Goal: Communication & Community: Answer question/provide support

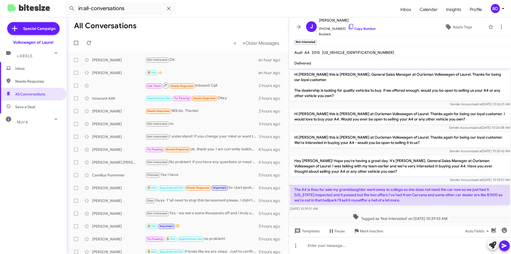
scroll to position [83, 0]
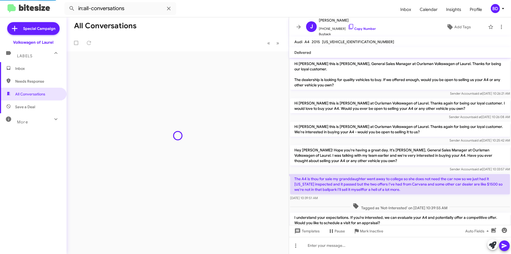
scroll to position [62, 0]
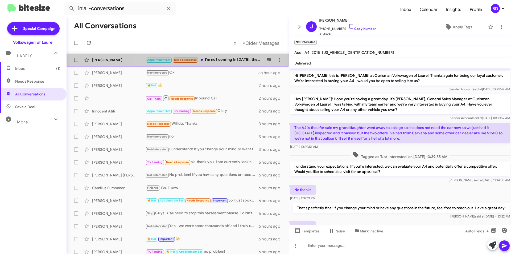
click at [235, 57] on div "Appointment Set Needs Response I'm not coming in today, there's definitely a lo…" at bounding box center [204, 60] width 118 height 6
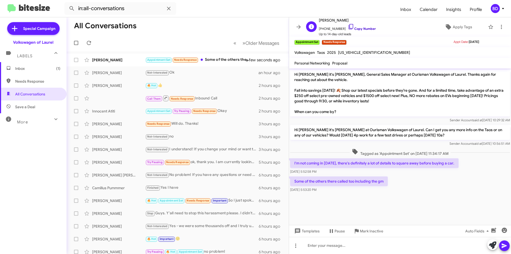
click at [360, 29] on link "Copy Number" at bounding box center [362, 29] width 28 height 4
click at [358, 27] on link "Copy Number" at bounding box center [362, 29] width 28 height 4
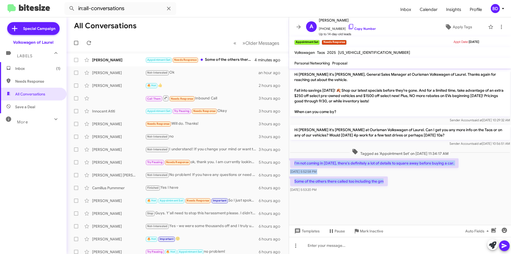
drag, startPoint x: 291, startPoint y: 160, endPoint x: 390, endPoint y: 183, distance: 101.4
click at [390, 183] on div "Hi Alex it's Hung Khuu, General Sales Manager at Ourisman Volkswagen of Laurel.…" at bounding box center [400, 130] width 222 height 125
copy div "I'm not coming in today, there's definitely a lot of details to square away bef…"
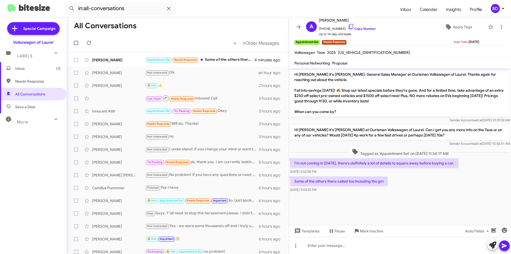
drag, startPoint x: 383, startPoint y: 207, endPoint x: 381, endPoint y: 214, distance: 6.9
click at [384, 208] on cdk-virtual-scroll-viewport "Hi Alex it's Hung Khuu, General Sales Manager at Ourisman Volkswagen of Laurel.…" at bounding box center [400, 146] width 222 height 156
click at [405, 249] on div at bounding box center [400, 245] width 222 height 17
click at [507, 242] on span at bounding box center [504, 245] width 6 height 11
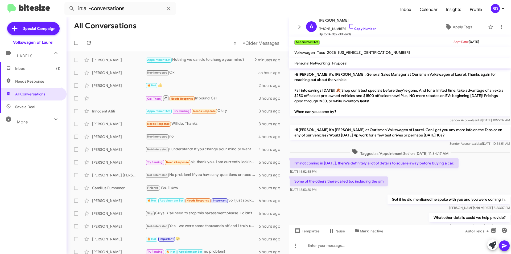
scroll to position [2, 0]
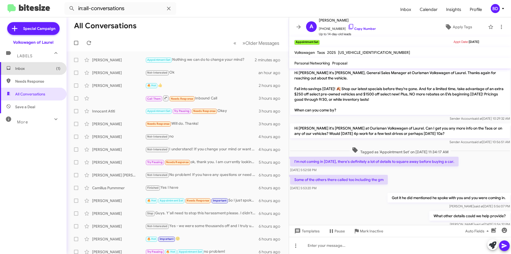
click at [41, 70] on span "Inbox (1)" at bounding box center [37, 68] width 45 height 5
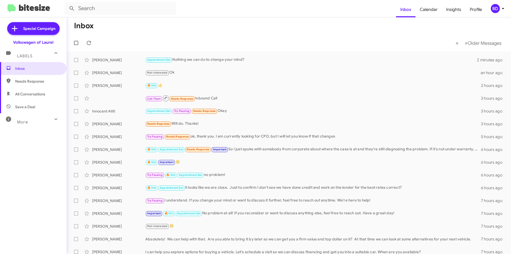
click at [31, 94] on span "All Conversations" at bounding box center [30, 93] width 30 height 5
type input "in:all-conversations"
